Goal: Information Seeking & Learning: Learn about a topic

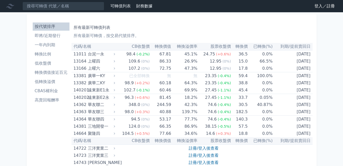
click at [319, 5] on link "登入／註冊" at bounding box center [325, 6] width 29 height 8
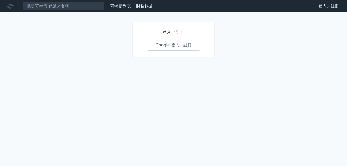
click at [173, 44] on link "Google 登入／註冊" at bounding box center [173, 45] width 53 height 11
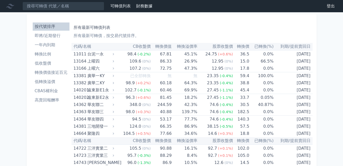
click at [43, 37] on li "即將/近期發行" at bounding box center [51, 36] width 37 height 6
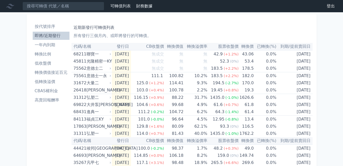
click at [51, 46] on li "一年內到期" at bounding box center [51, 45] width 37 height 6
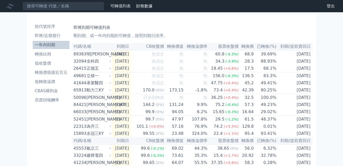
click at [51, 36] on li "即將/近期發行" at bounding box center [51, 36] width 37 height 6
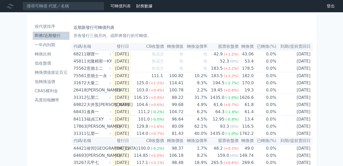
click at [57, 56] on li "轉換比例" at bounding box center [51, 54] width 37 height 6
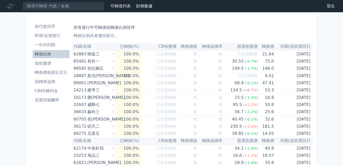
click at [47, 36] on li "即將/近期發行" at bounding box center [51, 36] width 37 height 6
